Goal: Information Seeking & Learning: Find specific fact

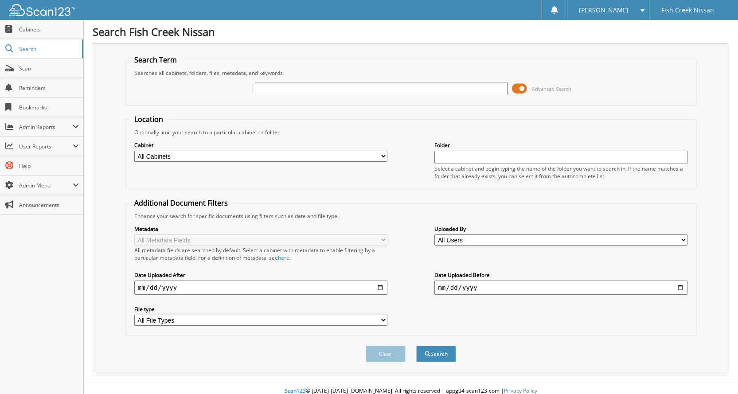
drag, startPoint x: 314, startPoint y: 90, endPoint x: 346, endPoint y: 78, distance: 34.1
click at [314, 90] on input "text" at bounding box center [381, 88] width 253 height 13
type input "[DATE]-[DATE]"
click at [416, 346] on button "Search" at bounding box center [436, 354] width 40 height 16
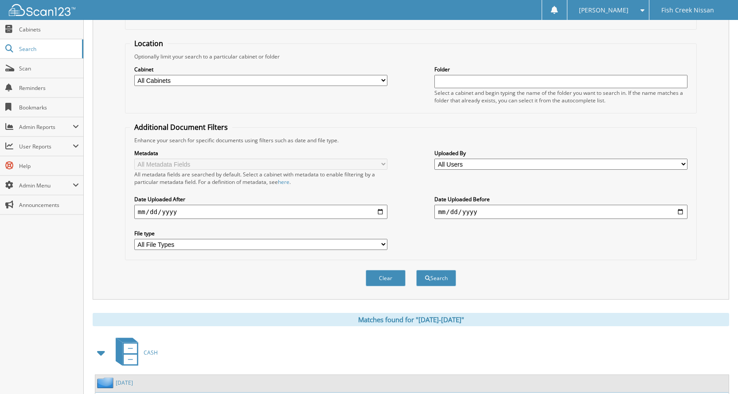
scroll to position [136, 0]
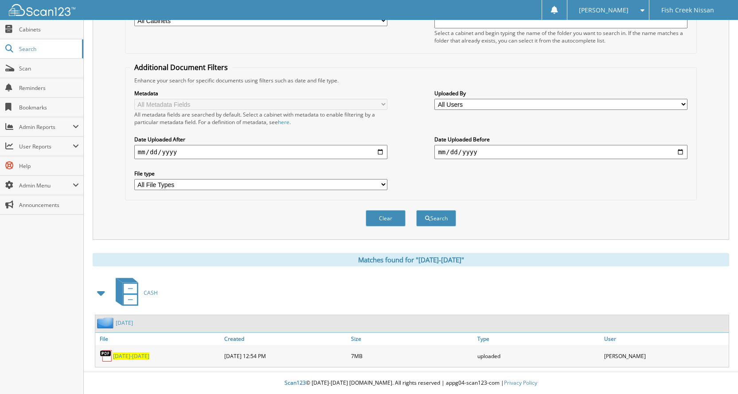
click at [135, 353] on span "[DATE]-[DATE]" at bounding box center [131, 356] width 36 height 8
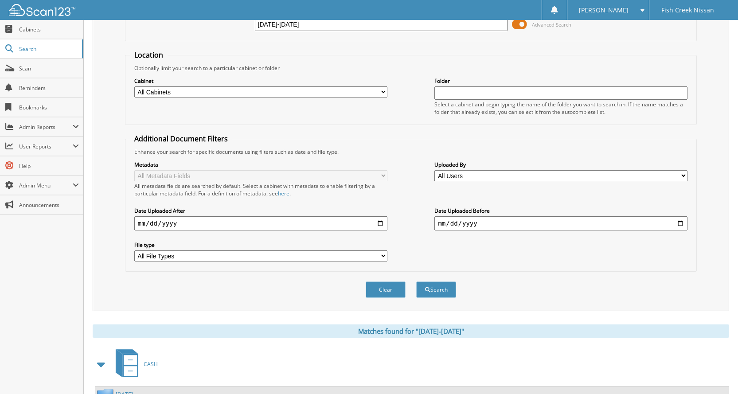
scroll to position [3, 0]
